Goal: Register for event/course

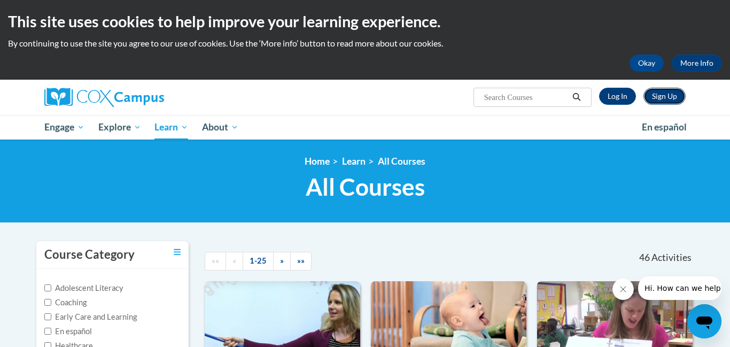
click at [668, 98] on link "Sign Up" at bounding box center [665, 96] width 42 height 17
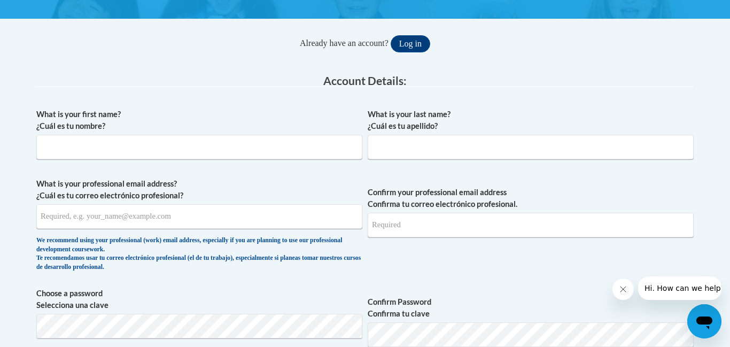
scroll to position [183, 0]
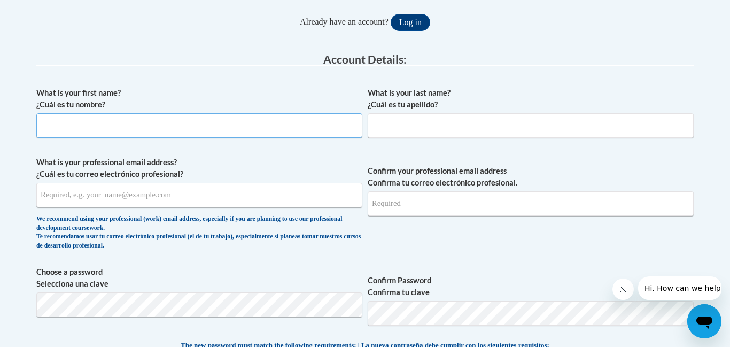
click at [296, 123] on input "What is your first name? ¿Cuál es tu nombre?" at bounding box center [199, 125] width 326 height 25
type input "McKenzie"
type input "Richard"
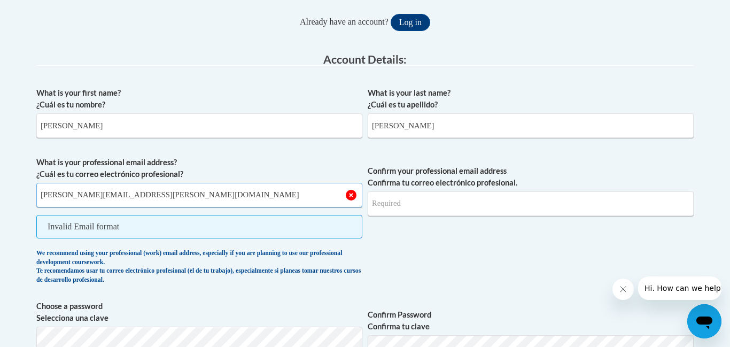
type input "mckenzie.richard@scoesc.org"
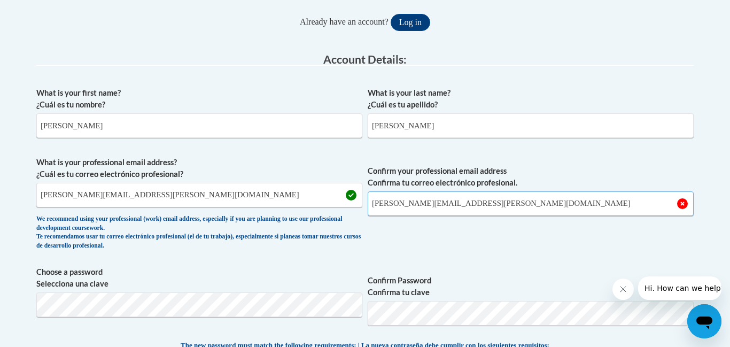
type input "mckenzie.richard@scoesc.org"
click at [424, 229] on span "Confirm your professional email address Confirma tu correo electrónico profesio…" at bounding box center [531, 206] width 326 height 99
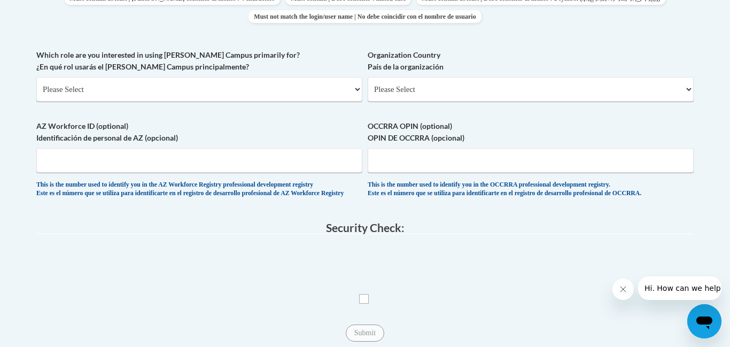
scroll to position [546, 0]
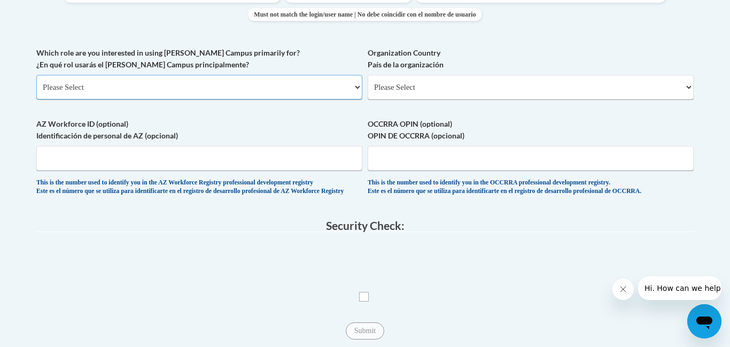
click at [245, 94] on select "Please Select College/University | Colegio/Universidad Community/Nonprofit Part…" at bounding box center [199, 87] width 326 height 25
select select "fbf2d438-af2f-41f8-98f1-81c410e29de3"
click at [36, 75] on select "Please Select College/University | Colegio/Universidad Community/Nonprofit Part…" at bounding box center [199, 87] width 326 height 25
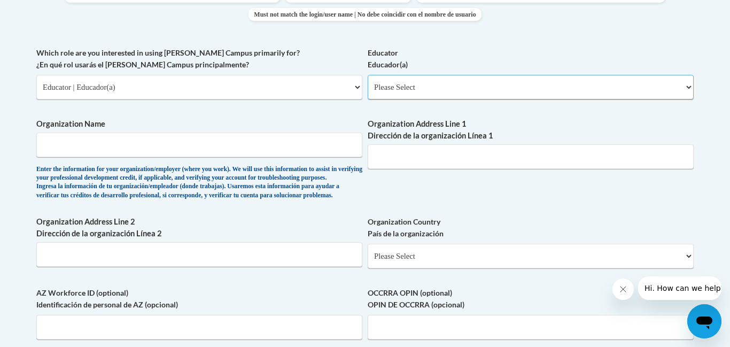
click at [379, 93] on select "Please Select Early Learning/Daycare Teacher/Family Home Care Provider | Maestr…" at bounding box center [531, 87] width 326 height 25
select select "d5fdb05a-b36c-4d60-97fa-9afceda7e903"
click at [368, 75] on select "Please Select Early Learning/Daycare Teacher/Family Home Care Provider | Maestr…" at bounding box center [531, 87] width 326 height 25
click at [232, 146] on input "Organization Name" at bounding box center [199, 145] width 326 height 25
type input "A"
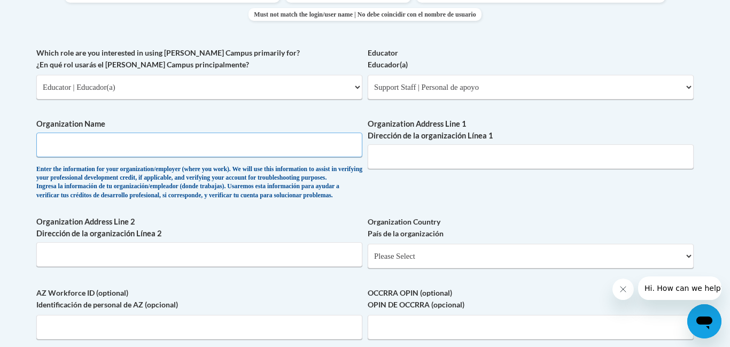
type input "A"
type input "SCOESC Preschool Aide"
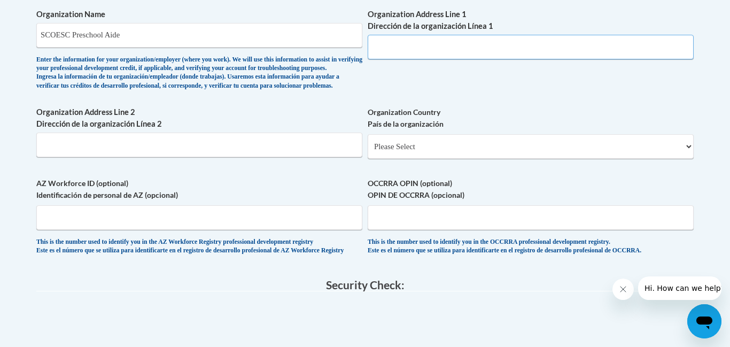
scroll to position [658, 0]
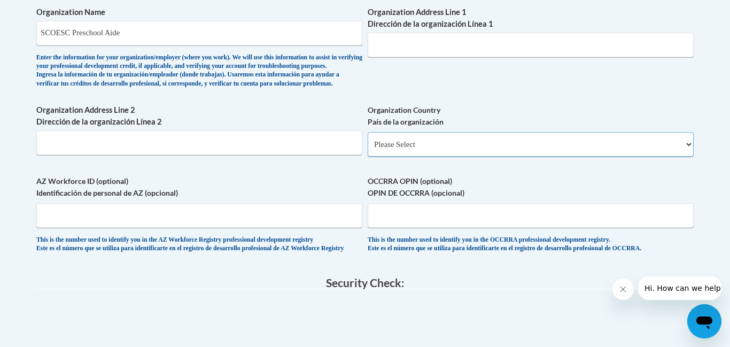
click at [597, 157] on select "Please Select United States | Estados Unidos Outside of the United States | Fue…" at bounding box center [531, 144] width 326 height 25
select select "ad49bcad-a171-4b2e-b99c-48b446064914"
click at [368, 150] on select "Please Select United States | Estados Unidos Outside of the United States | Fue…" at bounding box center [531, 144] width 326 height 25
select select
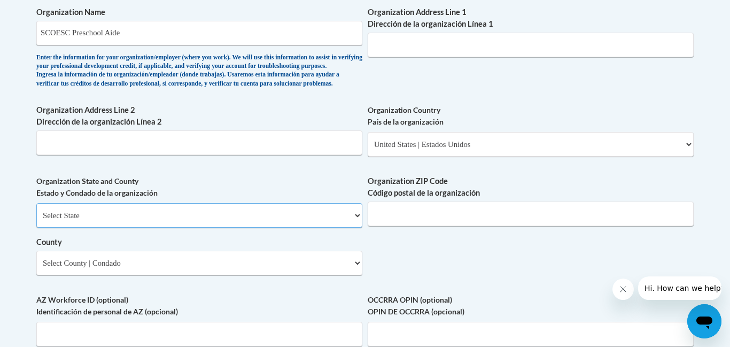
click at [285, 228] on select "Select State Alabama Alaska Arizona Arkansas California Colorado Connecticut De…" at bounding box center [199, 215] width 326 height 25
click at [36, 220] on select "Select State Alabama Alaska Arizona Arkansas California Colorado Connecticut De…" at bounding box center [199, 215] width 326 height 25
click at [186, 228] on select "Select State Alabama Alaska Arizona Arkansas California Colorado Connecticut De…" at bounding box center [199, 215] width 326 height 25
click at [36, 220] on select "Select State Alabama Alaska Arizona Arkansas California Colorado Connecticut De…" at bounding box center [199, 215] width 326 height 25
click at [193, 228] on select "Select State Alabama Alaska Arizona Arkansas California Colorado Connecticut De…" at bounding box center [199, 215] width 326 height 25
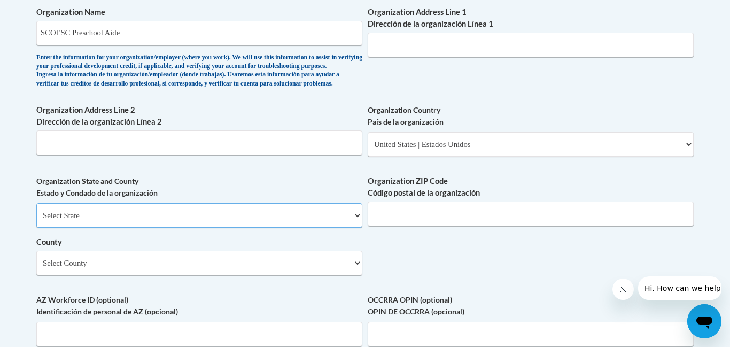
select select "Ohio"
click at [36, 220] on select "Select State Alabama Alaska Arizona Arkansas California Colorado Connecticut De…" at bounding box center [199, 215] width 326 height 25
click at [181, 163] on div "Organization Address Line 2 Dirección de la organización Línea 2" at bounding box center [199, 133] width 326 height 59
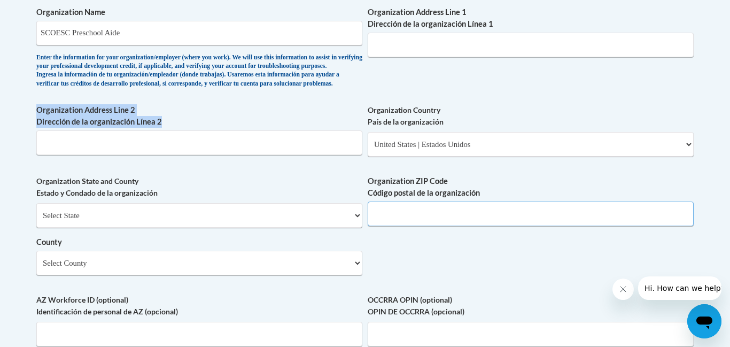
click at [406, 226] on input "Organization ZIP Code Código postal de la organización" at bounding box center [531, 214] width 326 height 25
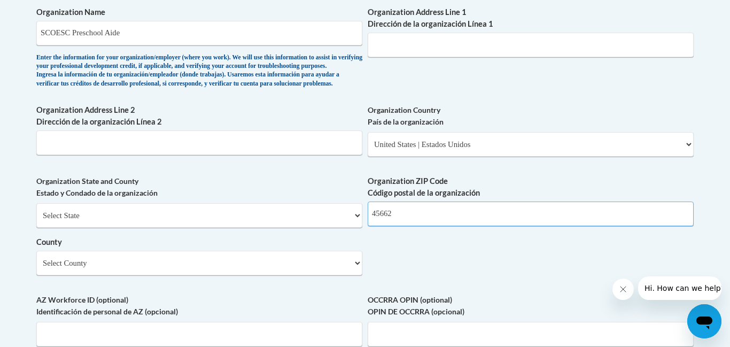
type input "45662"
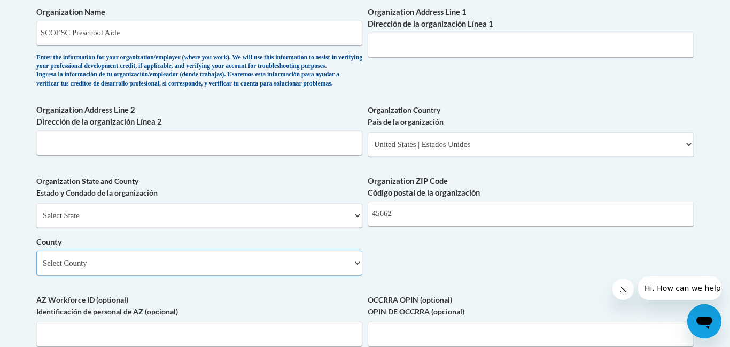
click at [341, 275] on select "Select County Adams Allen Ashland Ashtabula Athens Auglaize Belmont Brown Butle…" at bounding box center [199, 263] width 326 height 25
select select "Scioto"
click at [36, 268] on select "Select County Adams Allen Ashland Ashtabula Athens Auglaize Belmont Brown Butle…" at bounding box center [199, 263] width 326 height 25
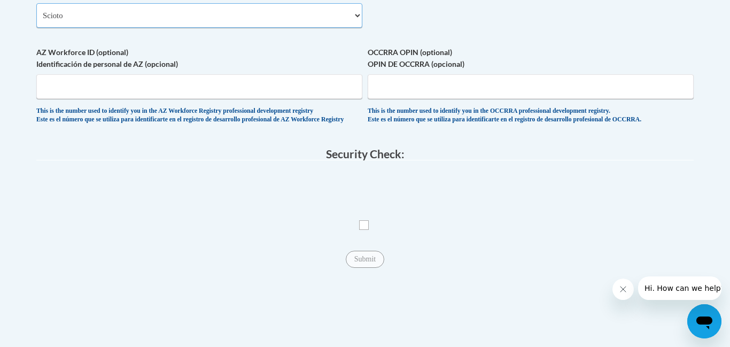
scroll to position [908, 0]
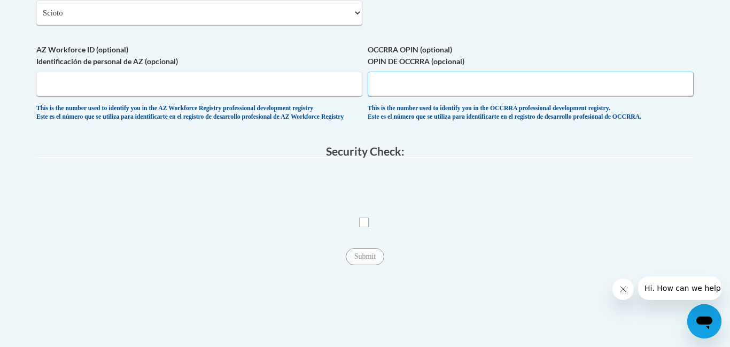
click at [458, 96] on input "OCCRRA OPIN (optional) OPIN DE OCCRRA (opcional)" at bounding box center [531, 84] width 326 height 25
type input "1107-1626"
click at [367, 227] on input "Checkbox" at bounding box center [364, 223] width 10 height 10
checkbox input "true"
click at [366, 265] on input "Submit" at bounding box center [365, 256] width 38 height 17
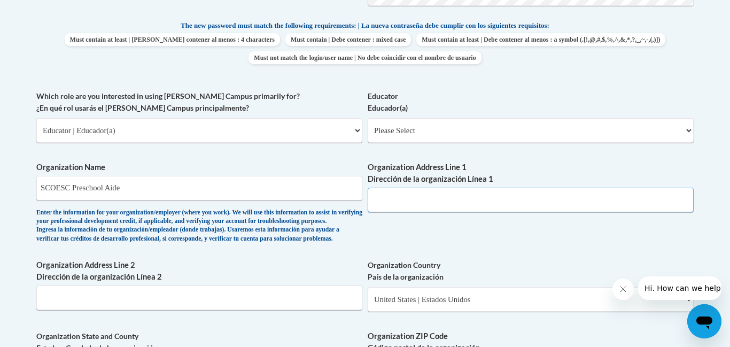
scroll to position [481, 0]
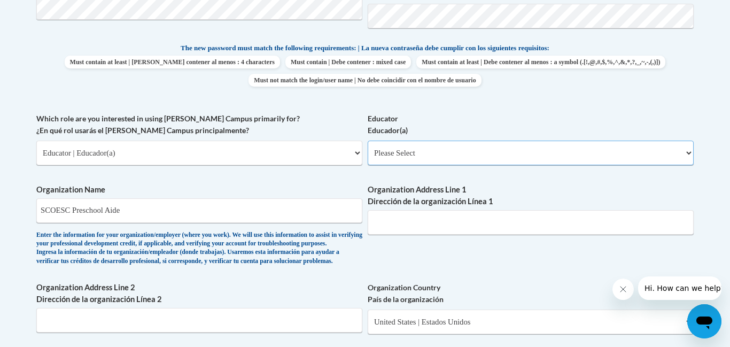
click at [647, 152] on select "Please Select Early Learning/Daycare Teacher/Family Home Care Provider | Maestr…" at bounding box center [531, 153] width 326 height 25
select select "d5fdb05a-b36c-4d60-97fa-9afceda7e903"
click at [368, 141] on select "Please Select Early Learning/Daycare Teacher/Family Home Care Provider | Maestr…" at bounding box center [531, 153] width 326 height 25
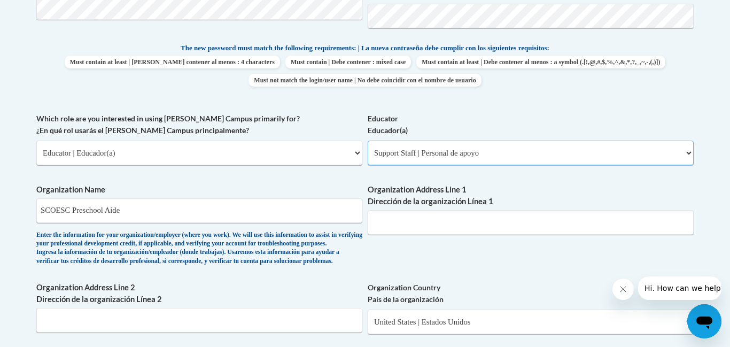
select select "null"
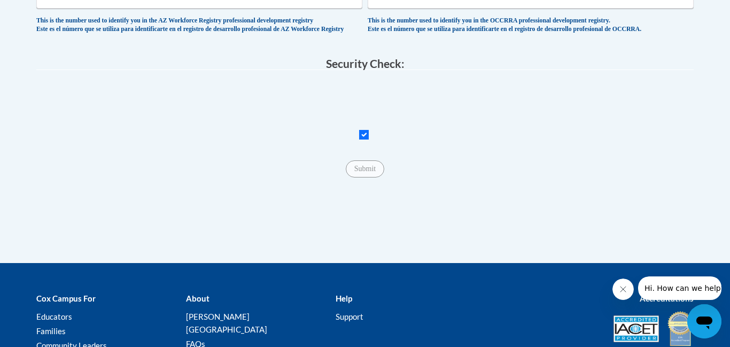
scroll to position [985, 0]
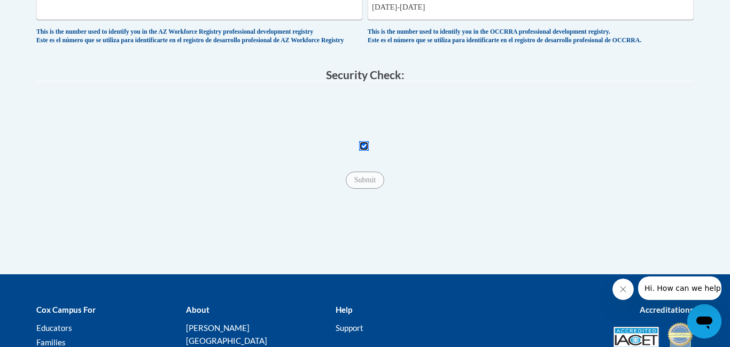
click at [360, 151] on input "Checkbox" at bounding box center [364, 146] width 10 height 10
checkbox input "true"
click at [368, 189] on input "Submit" at bounding box center [365, 180] width 38 height 17
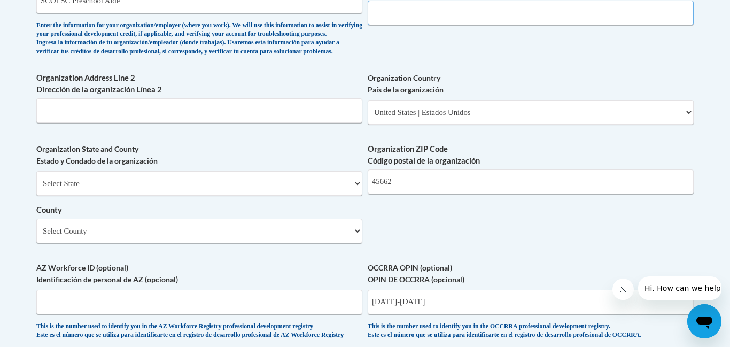
click at [586, 11] on input "Organization Address Line 1 Dirección de la organización Línea 1" at bounding box center [531, 13] width 326 height 25
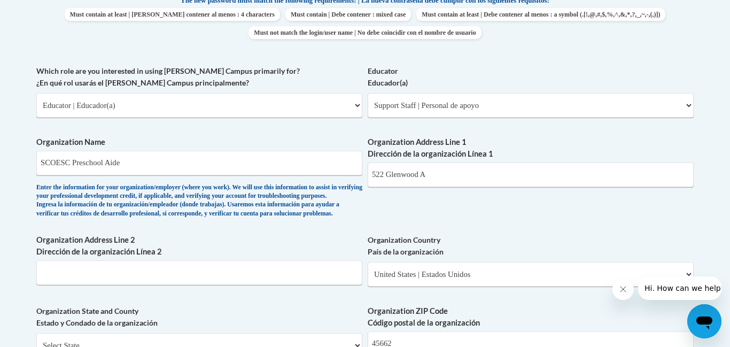
scroll to position [527, 0]
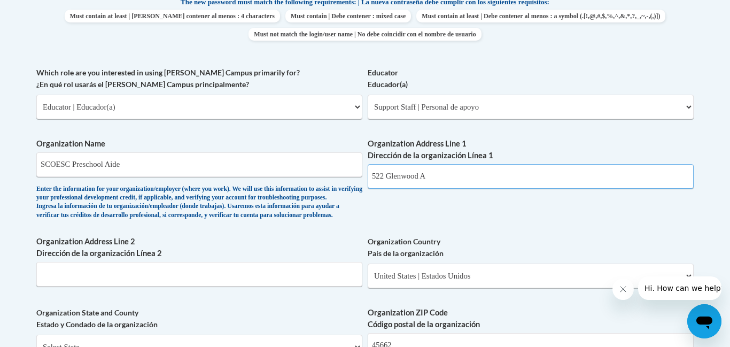
click at [474, 167] on input "522 Glenwood A" at bounding box center [531, 176] width 326 height 25
click at [449, 176] on input "522 Glenwood A" at bounding box center [531, 176] width 326 height 25
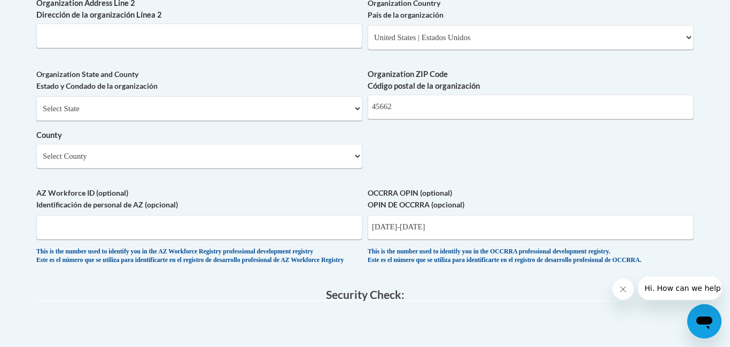
scroll to position [767, 0]
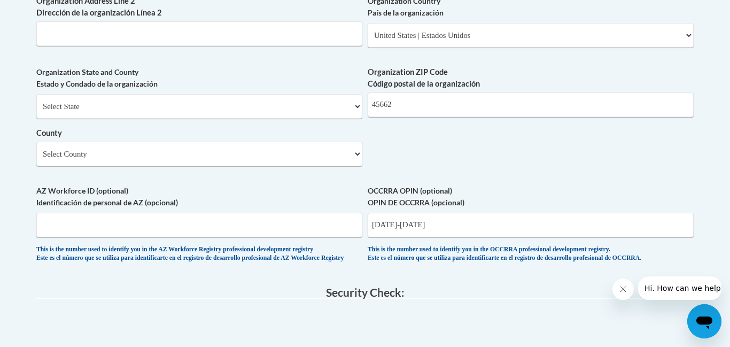
type input "522 Glenwood Ave"
click at [319, 119] on select "Select State Alabama Alaska Arizona Arkansas California Colorado Connecticut De…" at bounding box center [199, 106] width 326 height 25
select select "Ohio"
click at [36, 111] on select "Select State Alabama Alaska Arizona Arkansas California Colorado Connecticut De…" at bounding box center [199, 106] width 326 height 25
click at [108, 166] on select "County" at bounding box center [199, 154] width 326 height 25
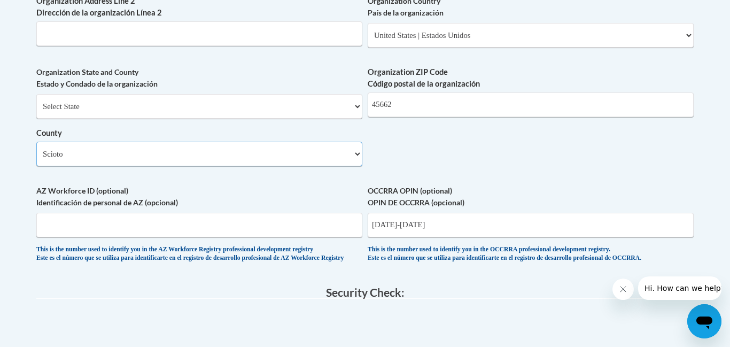
select select "Seneca"
click at [36, 159] on select "Select County Adams Allen Ashland Ashtabula Athens Auglaize Belmont Brown Butle…" at bounding box center [199, 154] width 326 height 25
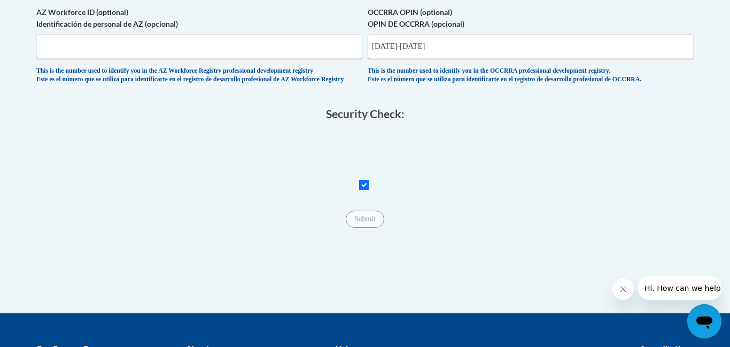
scroll to position [950, 0]
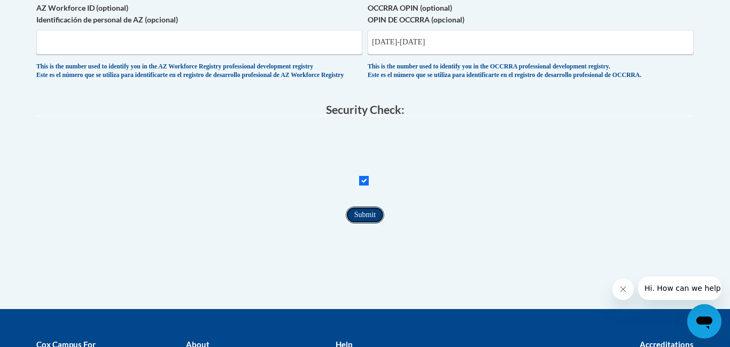
click at [374, 223] on input "Submit" at bounding box center [365, 214] width 38 height 17
click at [446, 55] on input "1107-1626" at bounding box center [531, 42] width 326 height 25
click at [394, 55] on input "1107-1626" at bounding box center [531, 42] width 326 height 25
click at [445, 55] on input "1107626" at bounding box center [531, 42] width 326 height 25
type input "1"
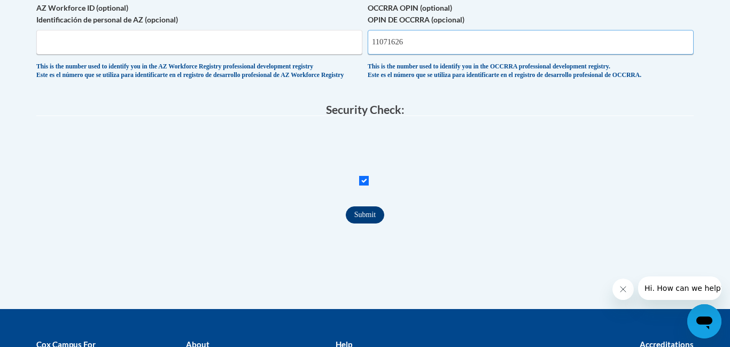
type input "11071626"
click at [372, 223] on input "Submit" at bounding box center [365, 214] width 38 height 17
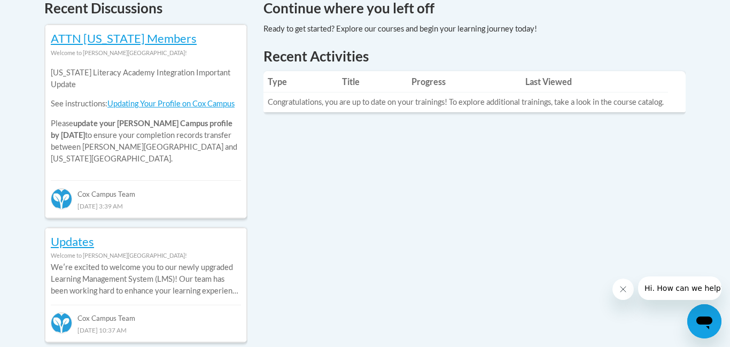
scroll to position [484, 0]
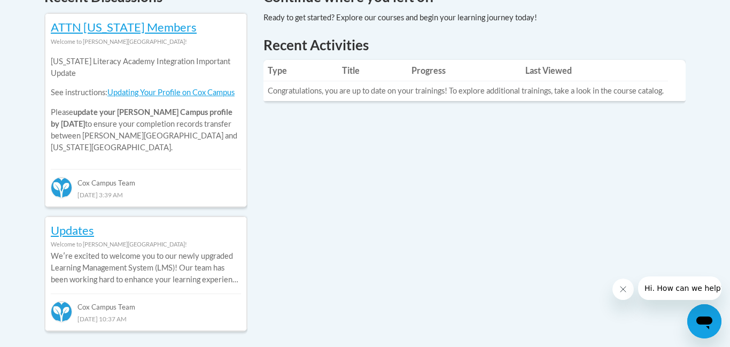
drag, startPoint x: 721, startPoint y: 158, endPoint x: 727, endPoint y: 160, distance: 5.6
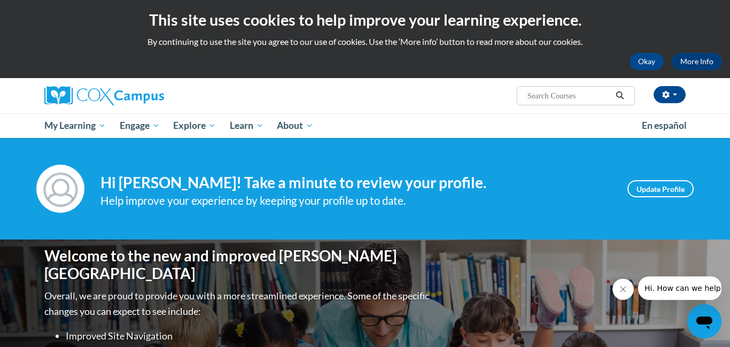
scroll to position [0, 0]
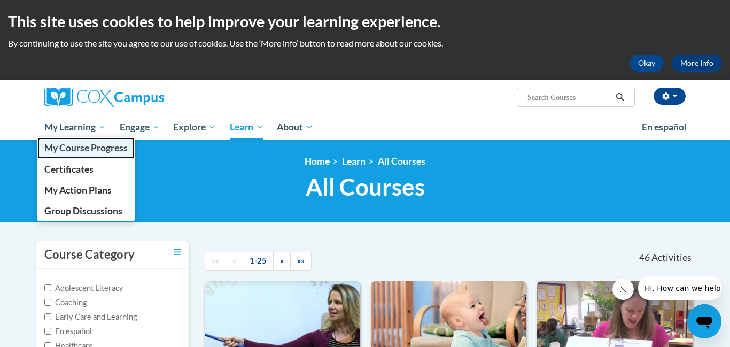
click at [81, 151] on span "My Course Progress" at bounding box center [85, 147] width 83 height 11
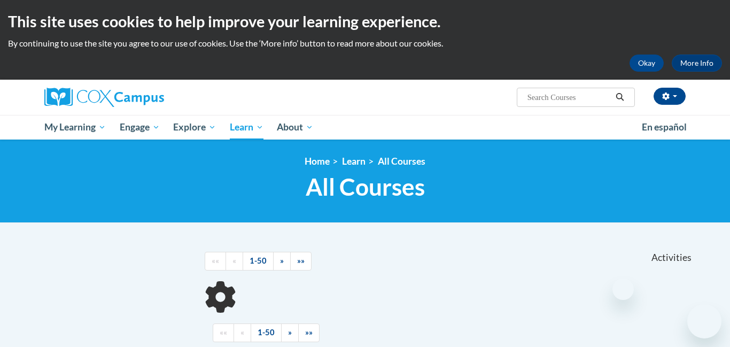
click at [645, 163] on ol "Home Learn All Courses" at bounding box center [365, 162] width 658 height 12
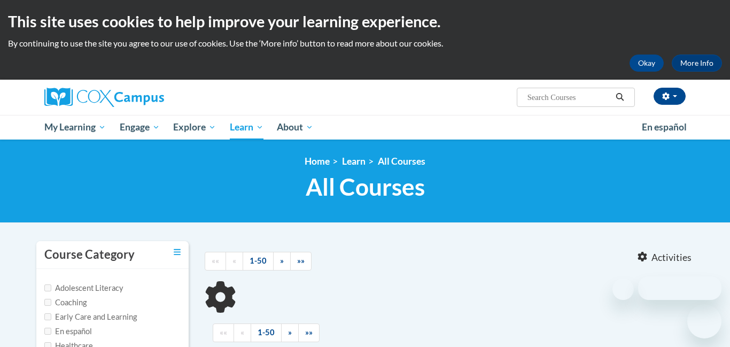
click at [645, 163] on ol "Home Learn All Courses" at bounding box center [365, 162] width 658 height 12
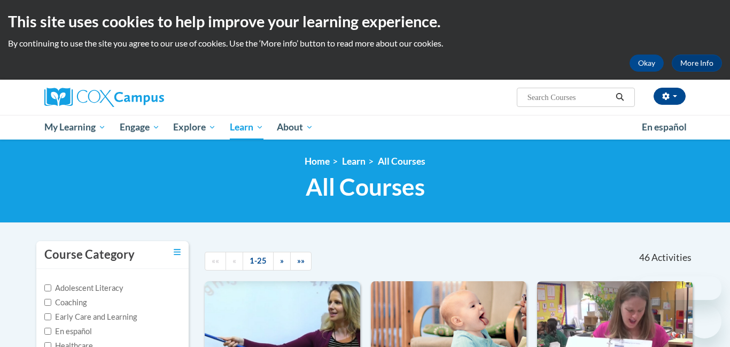
click at [645, 163] on ol "Home Learn All Courses" at bounding box center [365, 162] width 658 height 12
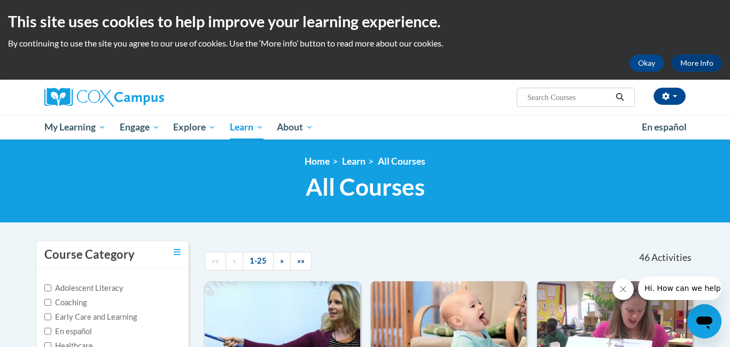
click at [645, 163] on ol "Home Learn All Courses" at bounding box center [365, 162] width 658 height 12
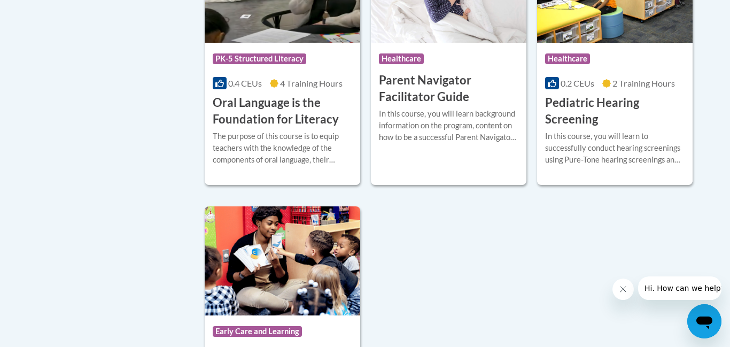
scroll to position [2390, 0]
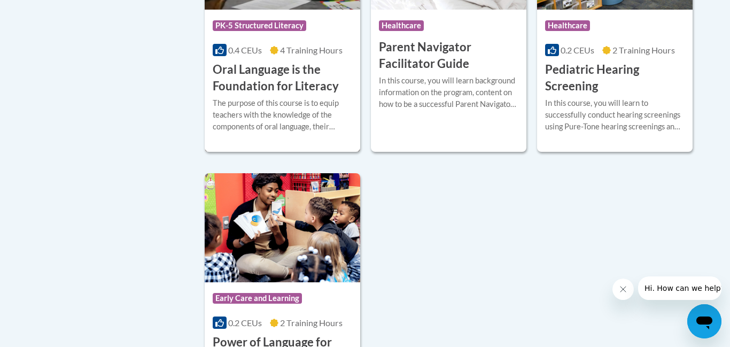
click at [269, 95] on h3 "Oral Language is the Foundation for Literacy" at bounding box center [283, 77] width 140 height 33
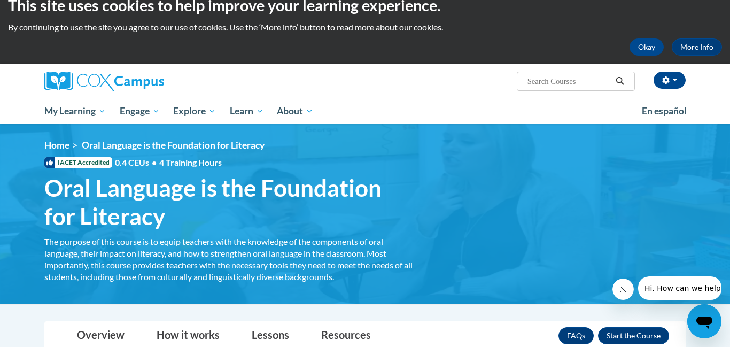
scroll to position [14, 0]
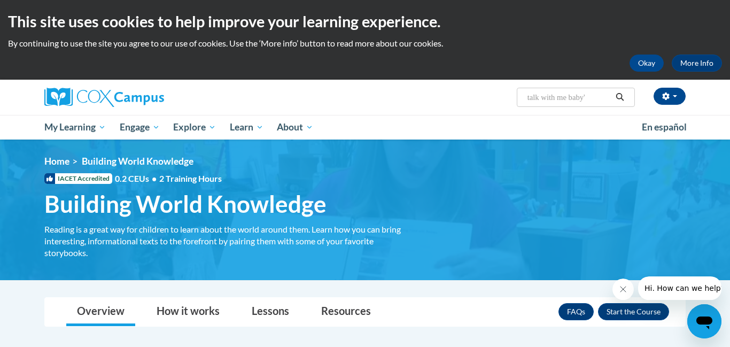
type input "talk with me baby"
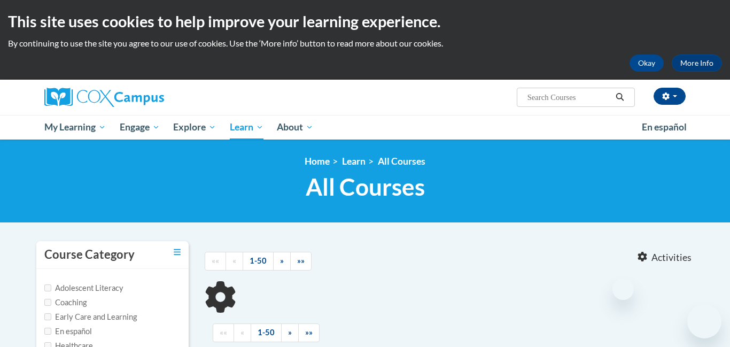
scroll to position [175, 0]
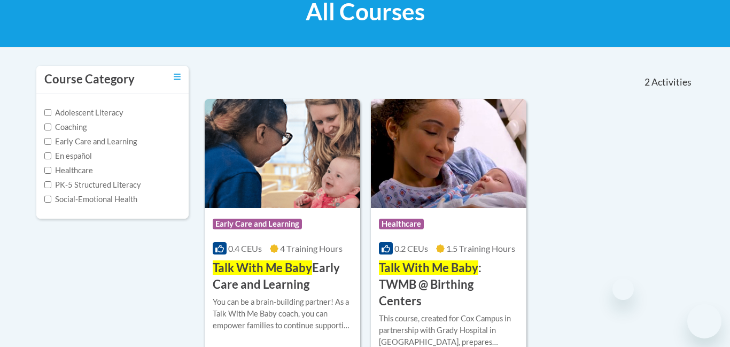
type input "talk with me baby"
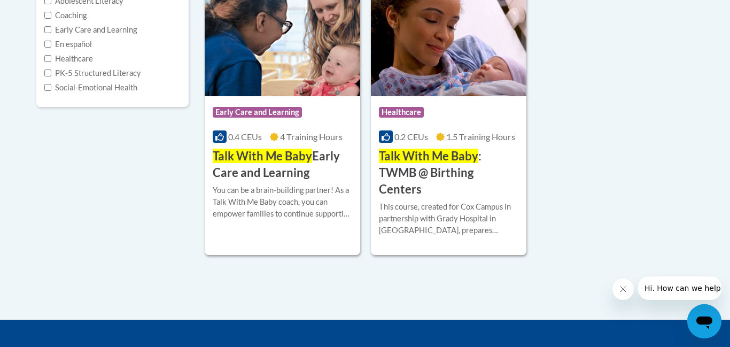
scroll to position [293, 0]
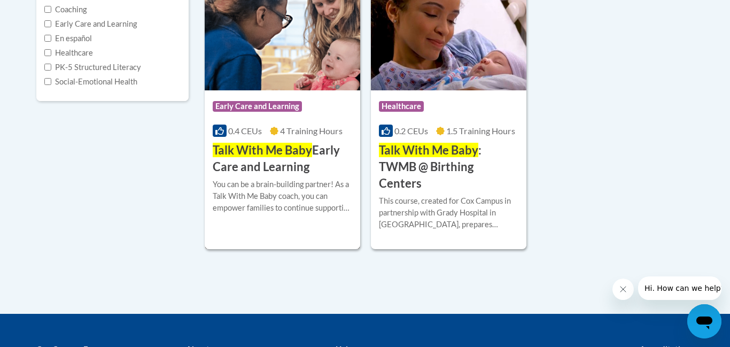
click at [288, 71] on img at bounding box center [283, 35] width 156 height 109
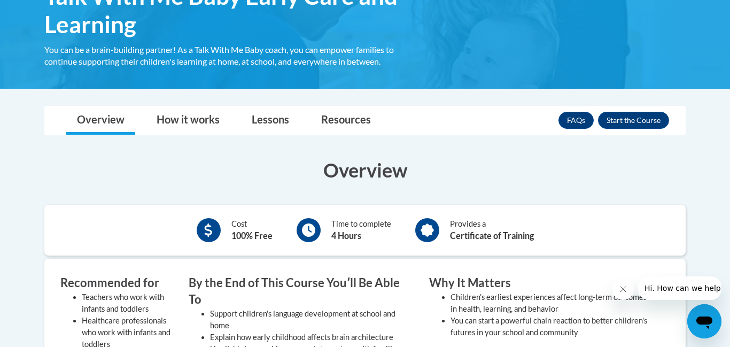
scroll to position [232, 0]
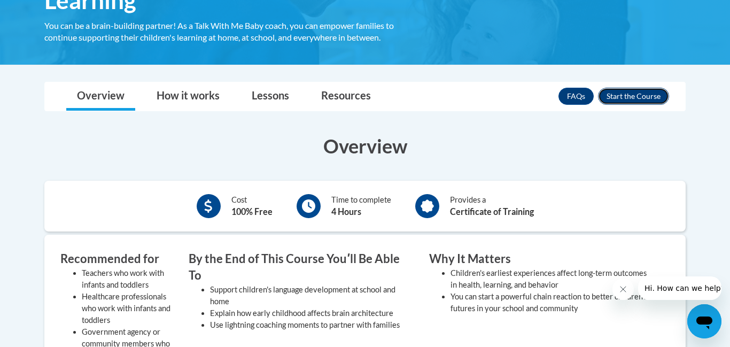
click at [635, 97] on button "Enroll" at bounding box center [633, 96] width 71 height 17
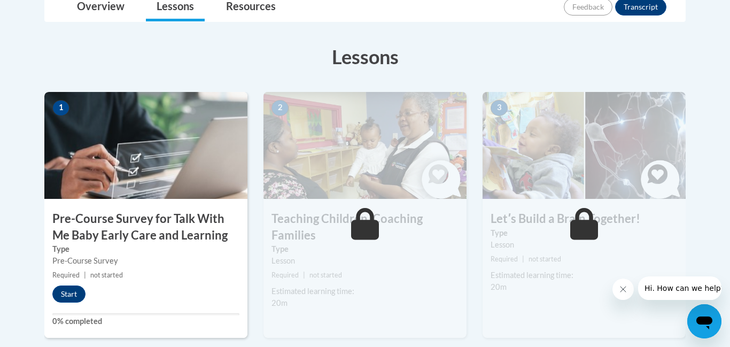
scroll to position [305, 0]
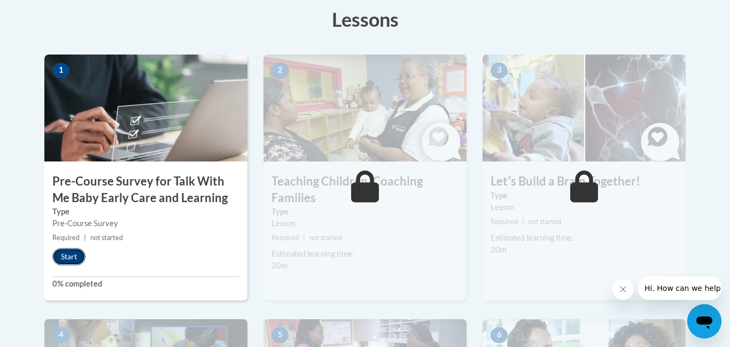
click at [80, 257] on button "Start" at bounding box center [68, 256] width 33 height 17
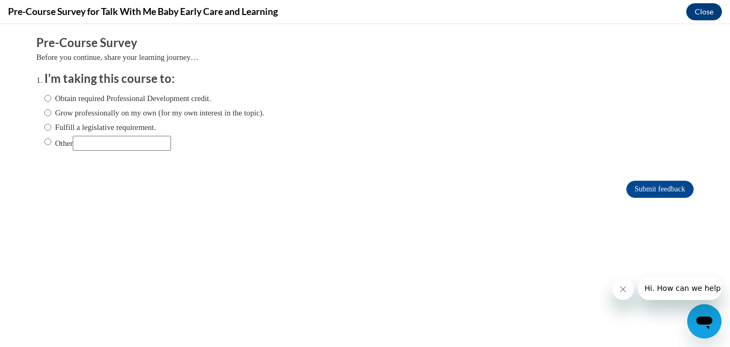
scroll to position [0, 0]
click at [47, 99] on input "Obtain required Professional Development credit." at bounding box center [47, 98] width 7 height 12
radio input "true"
click at [666, 189] on input "Submit feedback" at bounding box center [660, 189] width 67 height 17
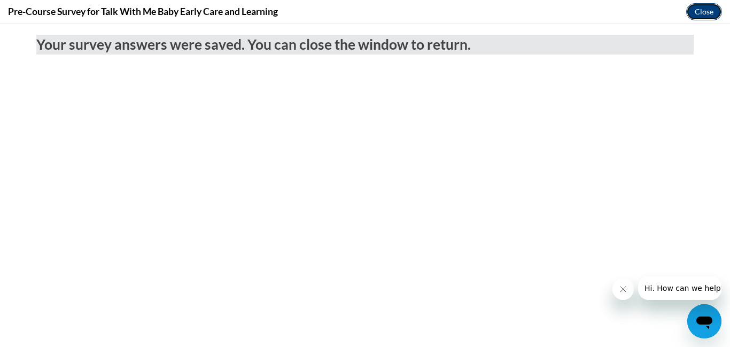
click at [695, 9] on button "Close" at bounding box center [704, 11] width 36 height 17
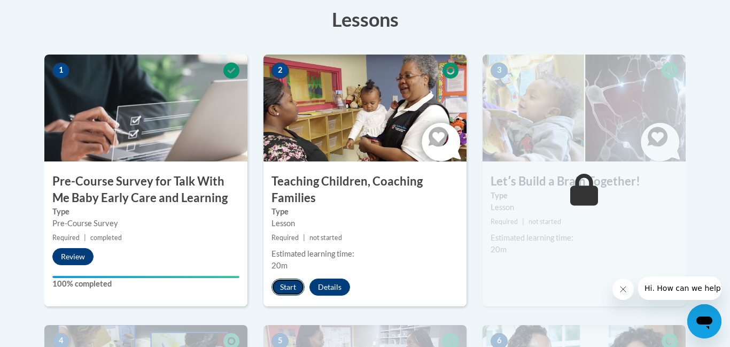
click at [285, 285] on button "Start" at bounding box center [288, 287] width 33 height 17
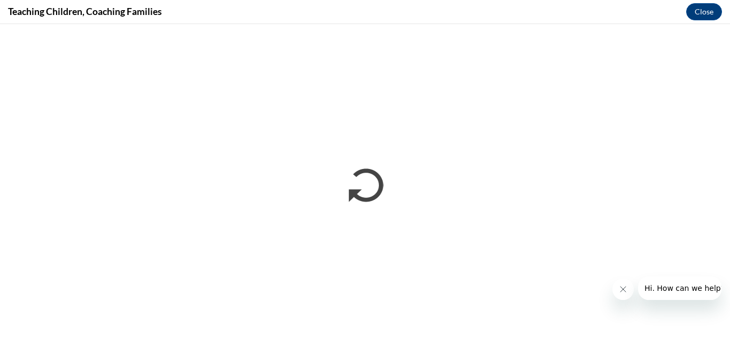
click at [623, 299] on button "Close message from company" at bounding box center [623, 289] width 21 height 21
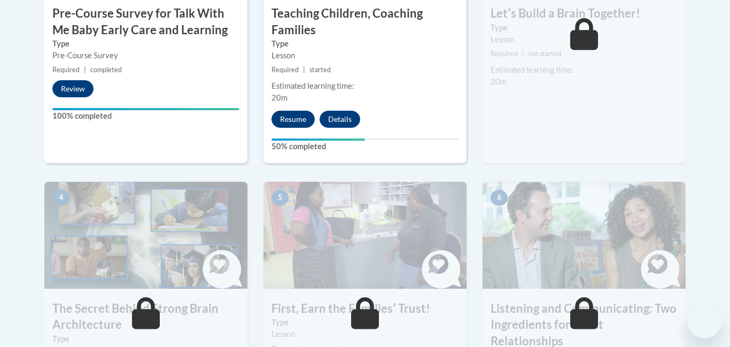
scroll to position [473, 0]
click at [284, 118] on button "Resume" at bounding box center [293, 119] width 43 height 17
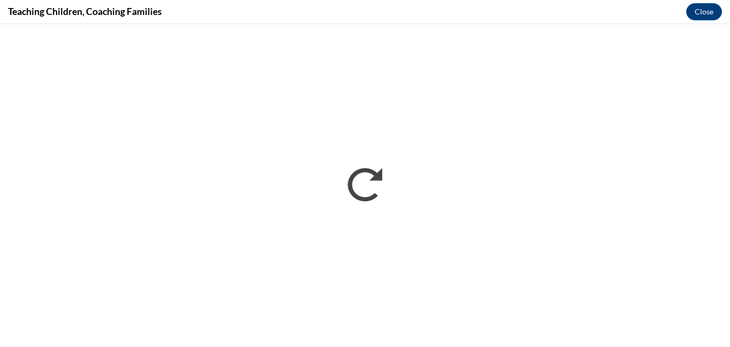
scroll to position [0, 0]
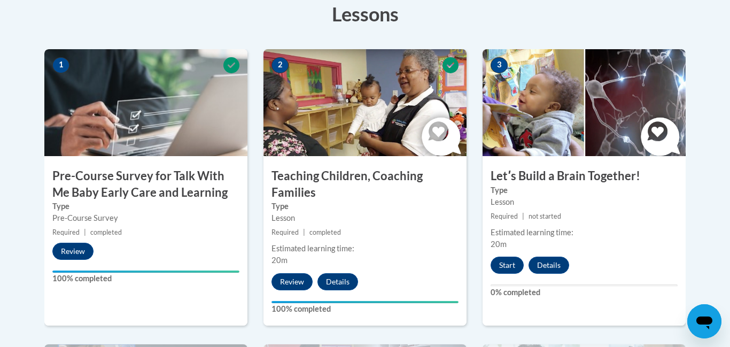
scroll to position [328, 0]
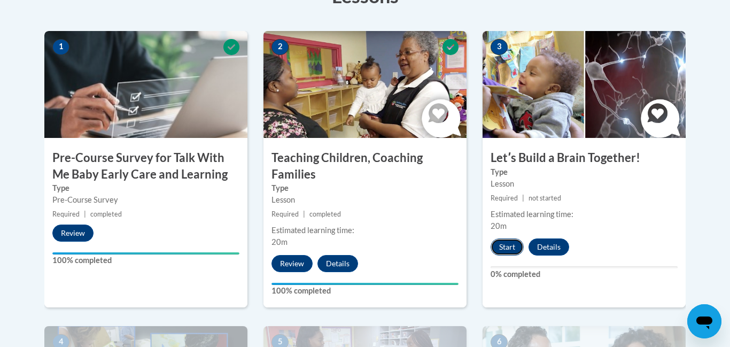
click at [513, 251] on button "Start" at bounding box center [507, 246] width 33 height 17
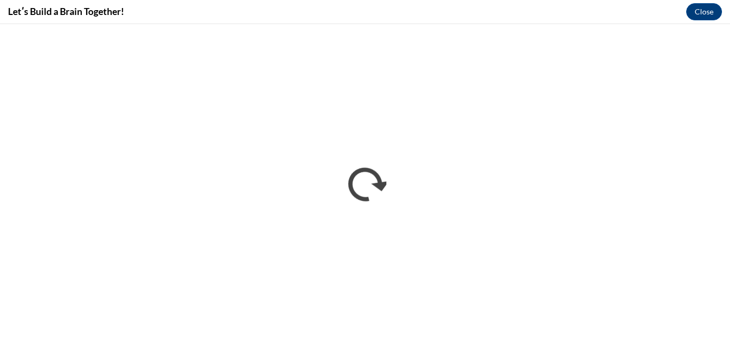
scroll to position [0, 0]
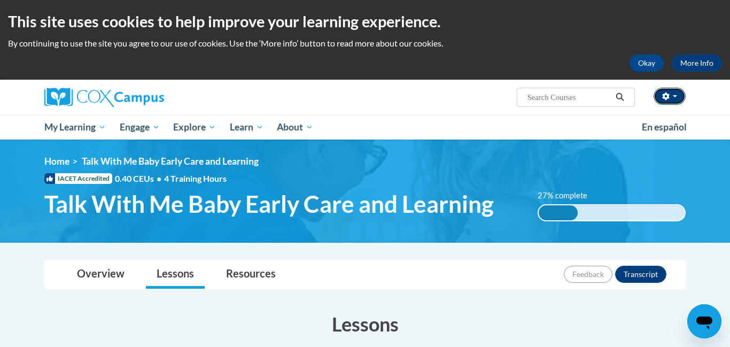
click at [674, 98] on button "button" at bounding box center [670, 96] width 32 height 17
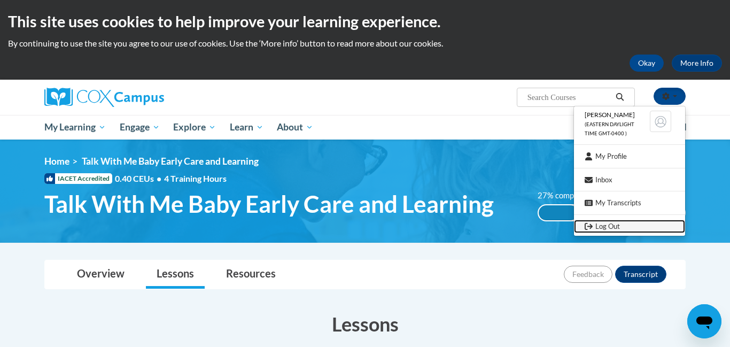
click at [603, 225] on link "Log Out" at bounding box center [629, 226] width 111 height 13
